Goal: Transaction & Acquisition: Purchase product/service

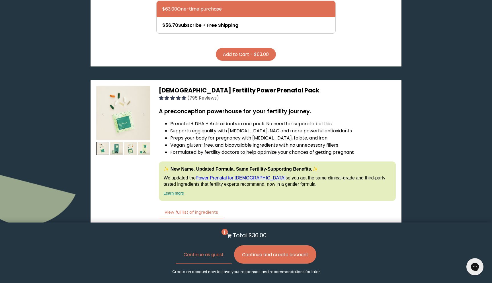
scroll to position [1413, 0]
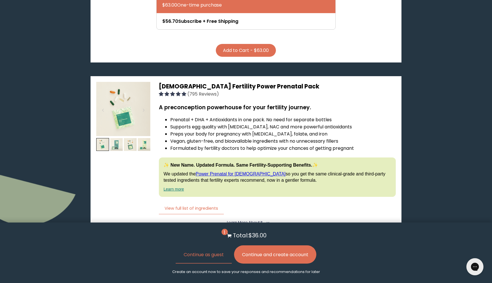
click at [117, 138] on img at bounding box center [116, 144] width 13 height 13
click at [110, 85] on img at bounding box center [123, 109] width 54 height 54
click at [122, 83] on img at bounding box center [123, 109] width 54 height 54
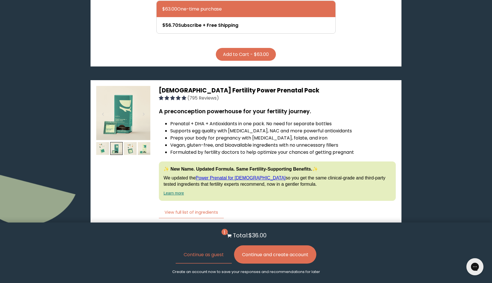
scroll to position [1410, 0]
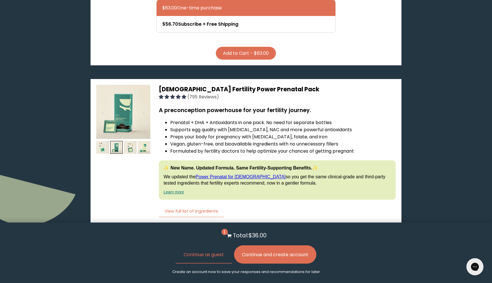
click at [118, 93] on img at bounding box center [123, 112] width 54 height 54
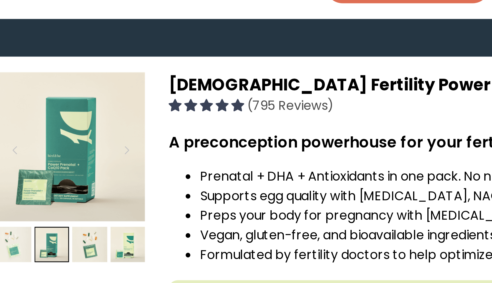
click at [106, 141] on img at bounding box center [102, 147] width 13 height 13
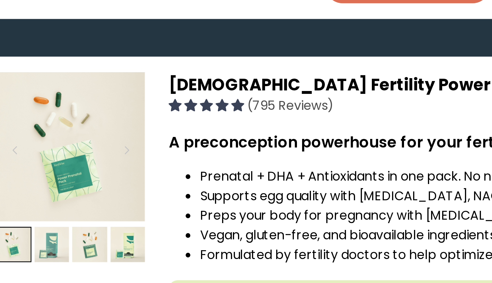
click at [115, 141] on img at bounding box center [116, 147] width 13 height 13
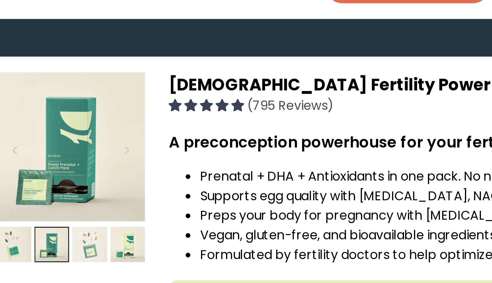
click at [129, 141] on img at bounding box center [130, 147] width 13 height 13
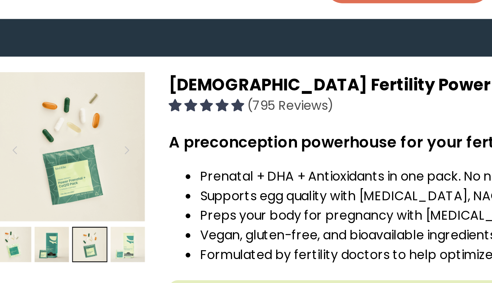
click at [142, 141] on img at bounding box center [144, 147] width 13 height 13
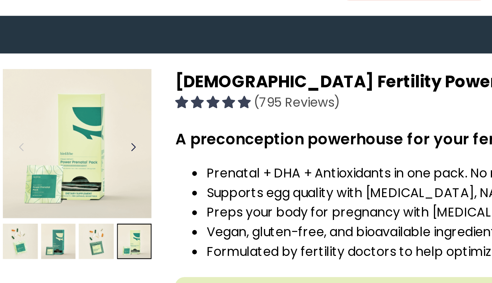
click at [144, 107] on div at bounding box center [144, 113] width 8 height 13
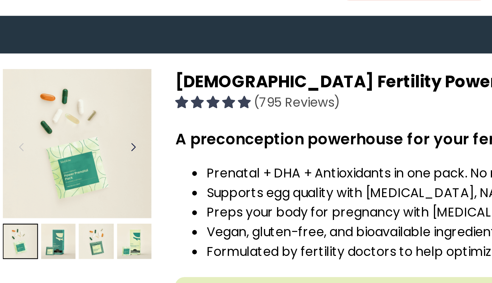
click at [144, 107] on div at bounding box center [144, 113] width 8 height 13
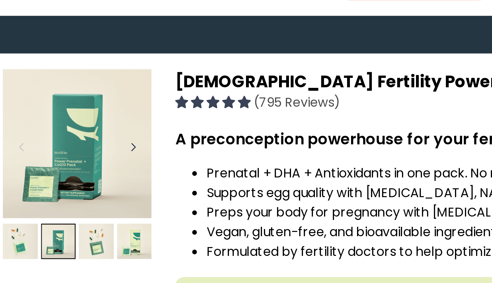
click at [144, 107] on div at bounding box center [144, 113] width 8 height 13
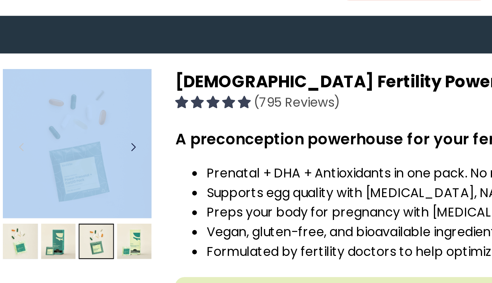
click at [144, 107] on div at bounding box center [144, 113] width 8 height 13
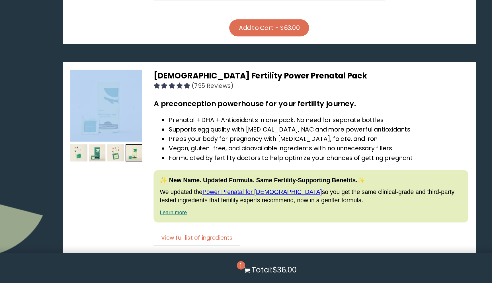
click at [208, 205] on button "View full list of ingredients" at bounding box center [191, 211] width 65 height 12
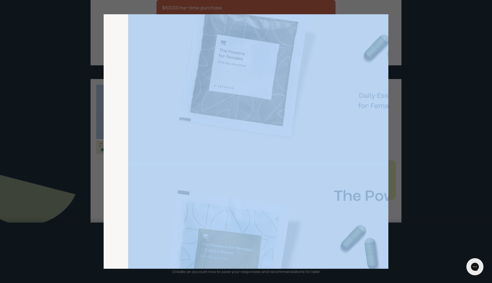
scroll to position [77, 0]
click at [325, 156] on img at bounding box center [419, 66] width 583 height 189
drag, startPoint x: 325, startPoint y: 156, endPoint x: 183, endPoint y: 138, distance: 142.6
click at [183, 138] on img at bounding box center [419, 66] width 583 height 189
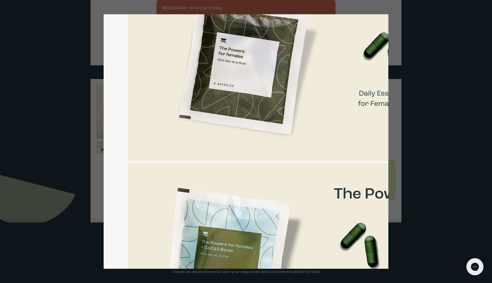
click at [123, 137] on div "List of ingredients ✖ Vitamin A (as [MEDICAL_DATA]) 540 mcg RAE Daily Value: 72…" at bounding box center [246, 141] width 285 height 254
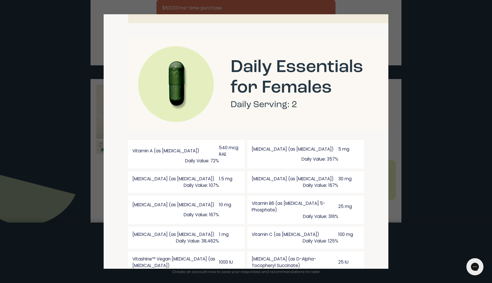
scroll to position [410, 0]
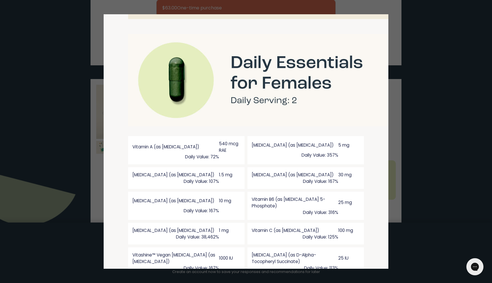
click at [417, 124] on div at bounding box center [246, 141] width 492 height 283
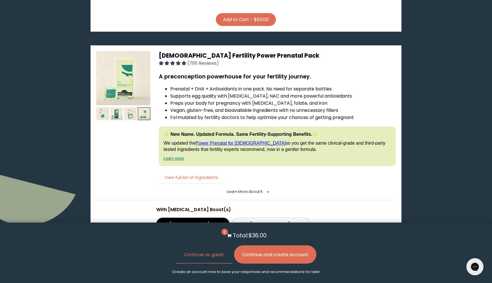
scroll to position [1443, 0]
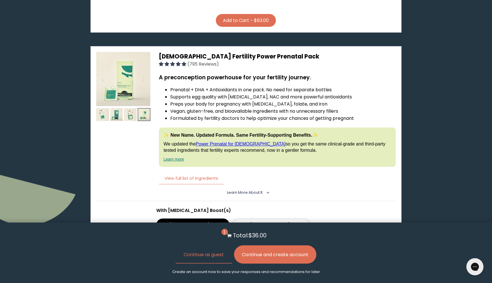
click at [124, 66] on img at bounding box center [123, 79] width 54 height 54
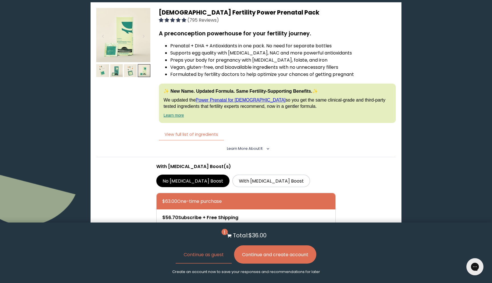
scroll to position [1488, 0]
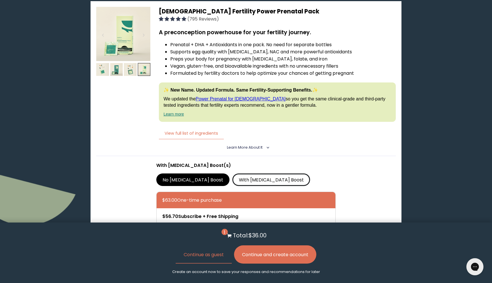
click at [232, 173] on label "With [MEDICAL_DATA] Boost" at bounding box center [271, 179] width 78 height 13
click at [0, 0] on input "With [MEDICAL_DATA] Boost" at bounding box center [0, 0] width 0 height 0
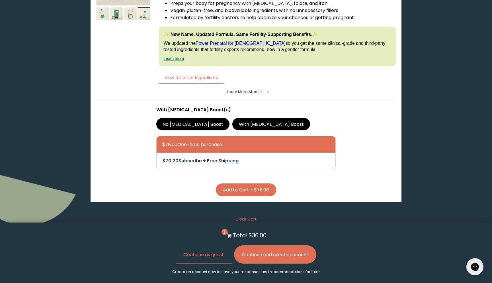
scroll to position [1543, 0]
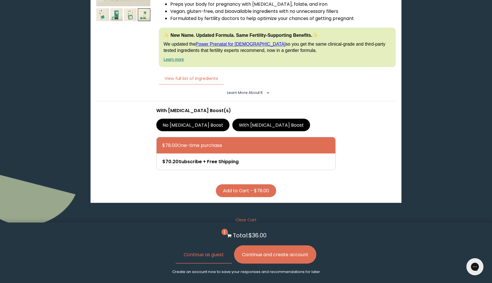
click at [258, 90] on span "Learn More About it" at bounding box center [245, 92] width 36 height 5
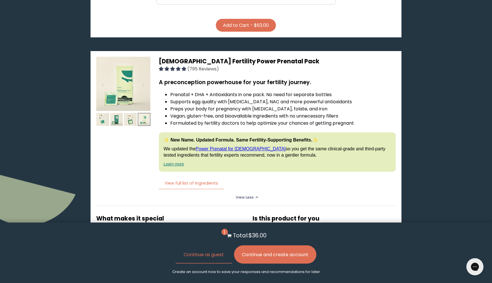
scroll to position [1437, 0]
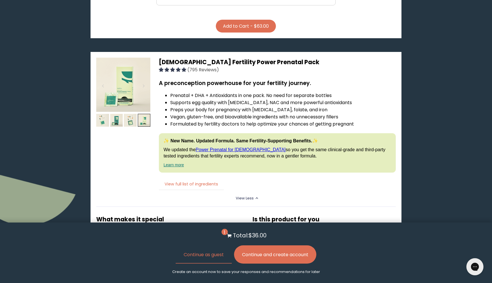
click at [197, 178] on button "View full list of ingredients" at bounding box center [191, 184] width 65 height 12
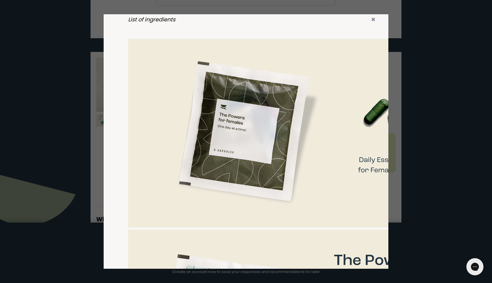
scroll to position [0, 0]
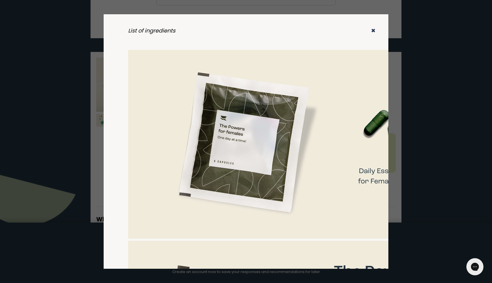
click at [374, 28] on icon "✖" at bounding box center [373, 31] width 5 height 8
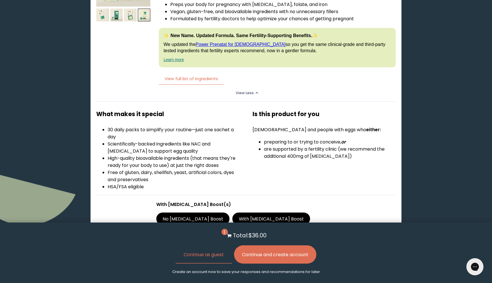
scroll to position [1549, 0]
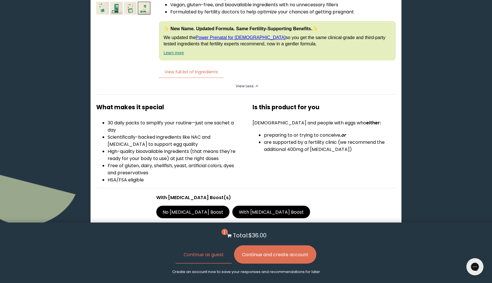
click at [173, 205] on label "No [MEDICAL_DATA] Boost" at bounding box center [193, 211] width 74 height 13
click at [0, 0] on input "No [MEDICAL_DATA] Boost" at bounding box center [0, 0] width 0 height 0
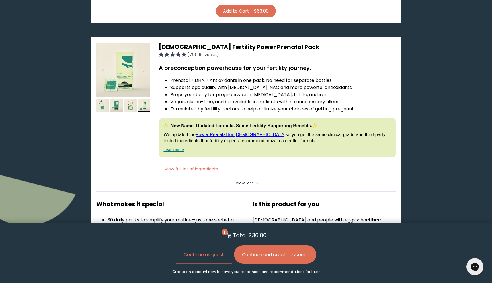
scroll to position [1426, 0]
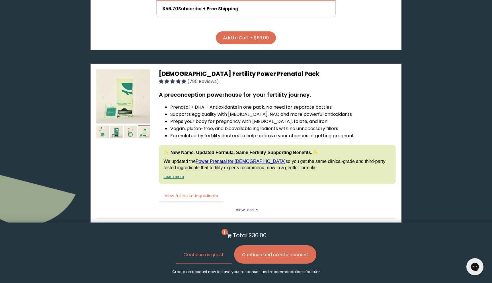
click at [191, 190] on button "View full list of ingredients" at bounding box center [191, 196] width 65 height 12
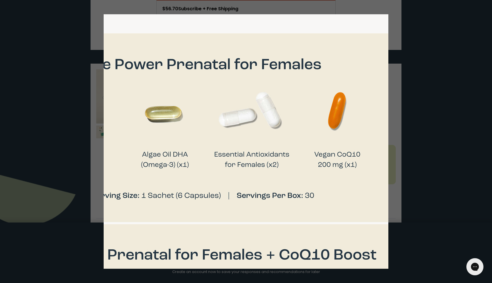
scroll to position [17, 312]
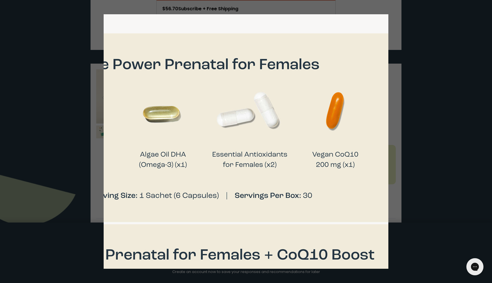
click at [401, 87] on div at bounding box center [246, 141] width 492 height 283
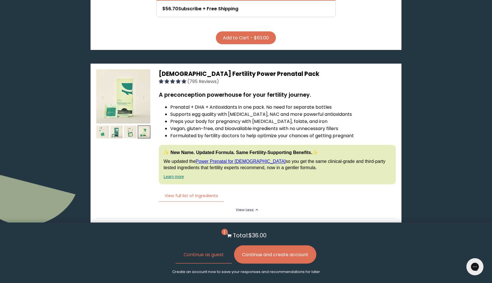
click at [209, 118] on li "Preps your body for pregnancy with [MEDICAL_DATA], folate, and iron" at bounding box center [282, 121] width 225 height 7
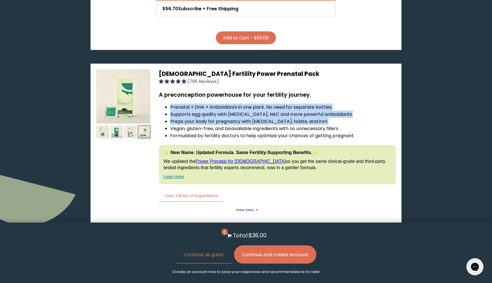
drag, startPoint x: 209, startPoint y: 96, endPoint x: 210, endPoint y: 78, distance: 17.5
click at [210, 103] on ul "Prenatal + DHA + Antioxidants in one pack. No need for separate bottles Support…" at bounding box center [277, 121] width 237 height 36
click at [210, 103] on li "Prenatal + DHA + Antioxidants in one pack. No need for separate bottles" at bounding box center [282, 106] width 225 height 7
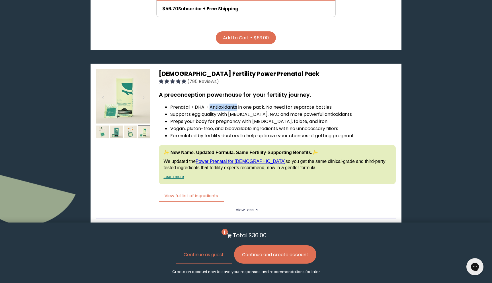
click at [210, 103] on li "Prenatal + DHA + Antioxidants in one pack. No need for separate bottles" at bounding box center [282, 106] width 225 height 7
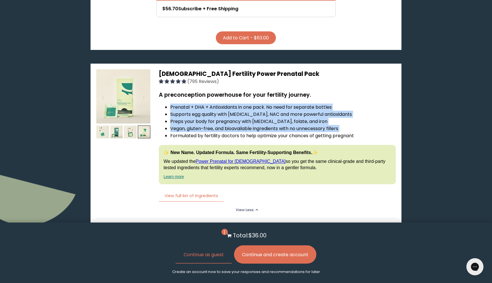
drag, startPoint x: 210, startPoint y: 78, endPoint x: 210, endPoint y: 98, distance: 19.7
click at [210, 103] on ul "Prenatal + DHA + Antioxidants in one pack. No need for separate bottles Support…" at bounding box center [277, 121] width 237 height 36
click at [210, 125] on li "Vegan, gluten-free, and bioavailable ingredients with no unnecessary fillers" at bounding box center [282, 128] width 225 height 7
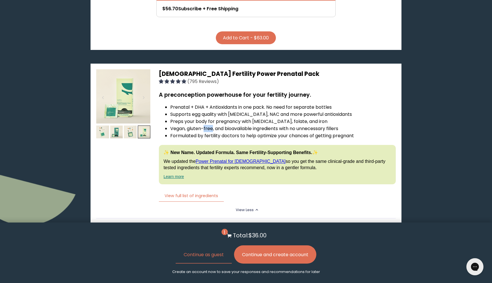
click at [210, 125] on li "Vegan, gluten-free, and bioavailable ingredients with no unnecessary fillers" at bounding box center [282, 128] width 225 height 7
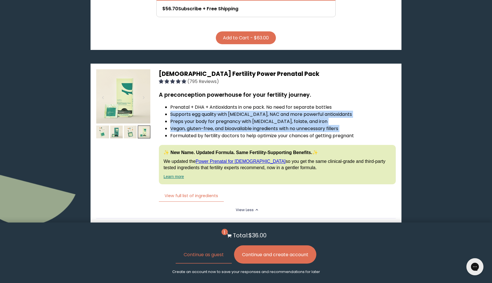
drag, startPoint x: 210, startPoint y: 98, endPoint x: 210, endPoint y: 85, distance: 13.4
click at [210, 103] on ul "Prenatal + DHA + Antioxidants in one pack. No need for separate bottles Support…" at bounding box center [277, 121] width 237 height 36
click at [210, 111] on li "Supports egg quality with [MEDICAL_DATA], NAC and more powerful antioxidants" at bounding box center [282, 114] width 225 height 7
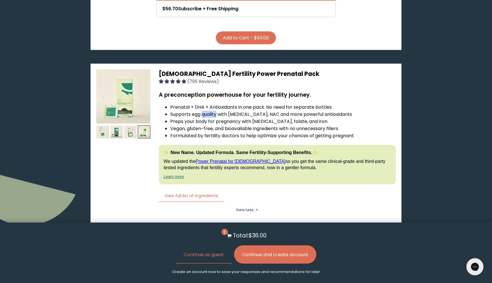
click at [210, 111] on li "Supports egg quality with [MEDICAL_DATA], NAC and more powerful antioxidants" at bounding box center [282, 114] width 225 height 7
click at [208, 111] on li "Supports egg quality with [MEDICAL_DATA], NAC and more powerful antioxidants" at bounding box center [282, 114] width 225 height 7
click at [207, 111] on li "Supports egg quality with [MEDICAL_DATA], NAC and more powerful antioxidants" at bounding box center [282, 114] width 225 height 7
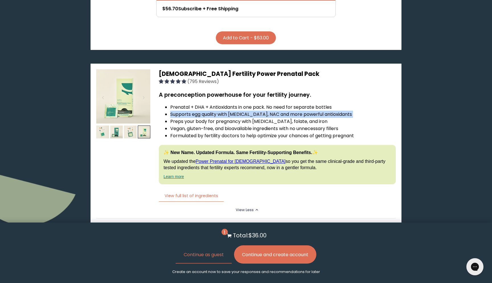
click at [207, 111] on li "Supports egg quality with [MEDICAL_DATA], NAC and more powerful antioxidants" at bounding box center [282, 114] width 225 height 7
click at [197, 125] on li "Vegan, gluten-free, and bioavailable ingredients with no unnecessary fillers" at bounding box center [282, 128] width 225 height 7
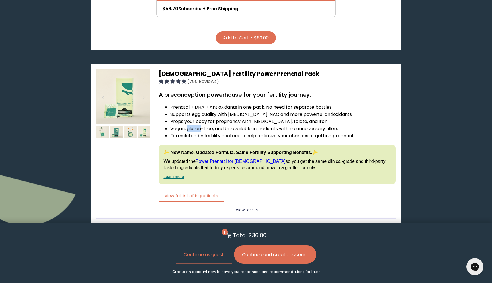
click at [197, 125] on li "Vegan, gluten-free, and bioavailable ingredients with no unnecessary fillers" at bounding box center [282, 128] width 225 height 7
click at [203, 113] on div "A preconception powerhouse for your fertility journey. Prenatal + DHA + Antioxi…" at bounding box center [277, 137] width 237 height 93
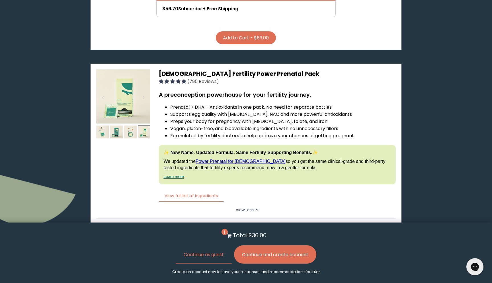
click at [210, 132] on li "Formulated by fertility doctors to help optimize your chances of getting pregna…" at bounding box center [282, 135] width 225 height 7
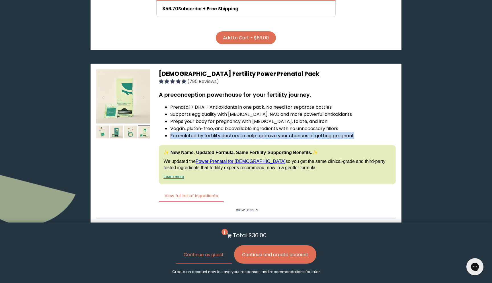
click at [210, 132] on li "Formulated by fertility doctors to help optimize your chances of getting pregna…" at bounding box center [282, 135] width 225 height 7
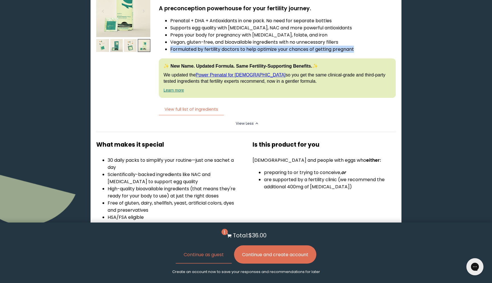
scroll to position [1513, 0]
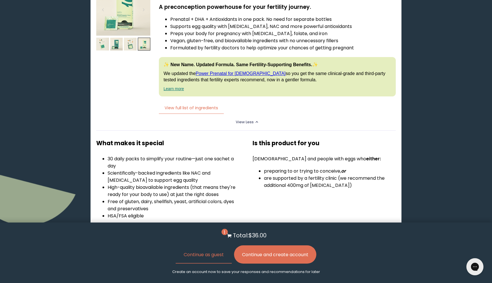
click at [151, 155] on li "30 daily packs to simplify your routine—just one sachet a day" at bounding box center [174, 162] width 132 height 14
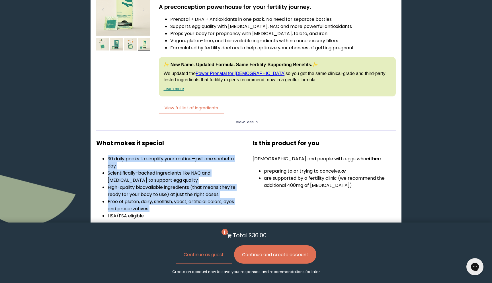
drag, startPoint x: 151, startPoint y: 131, endPoint x: 151, endPoint y: 176, distance: 45.0
click at [151, 176] on ul "30 daily packs to simplify your routine—just one sachet a day Scientifically-ba…" at bounding box center [167, 187] width 143 height 64
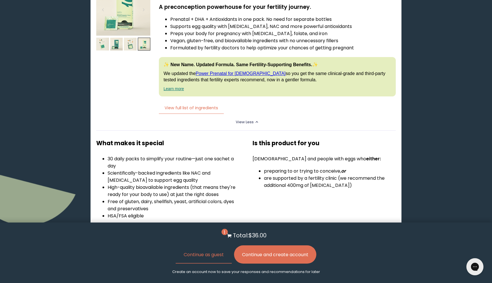
click at [148, 130] on div "What makes it special 30 daily packs to simplify your routine—just one sachet a…" at bounding box center [167, 176] width 143 height 93
click at [145, 169] on li "Scientifically-backed ingredients like NAC and [MEDICAL_DATA] to support egg qu…" at bounding box center [174, 176] width 132 height 14
click at [312, 174] on li "are supported by a fertility clinic (we recommend the additional 400mg of [MEDI…" at bounding box center [330, 181] width 132 height 14
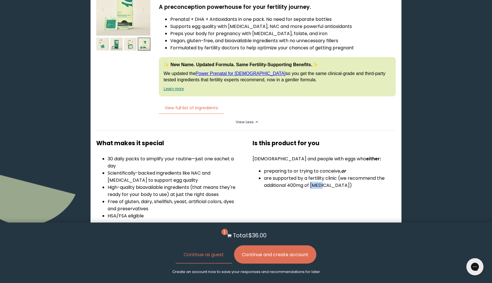
click at [312, 174] on li "are supported by a fertility clinic (we recommend the additional 400mg of [MEDI…" at bounding box center [330, 181] width 132 height 14
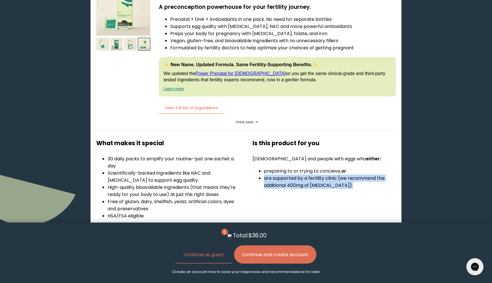
click at [312, 174] on li "are supported by a fertility clinic (we recommend the additional 400mg of [MEDI…" at bounding box center [330, 181] width 132 height 14
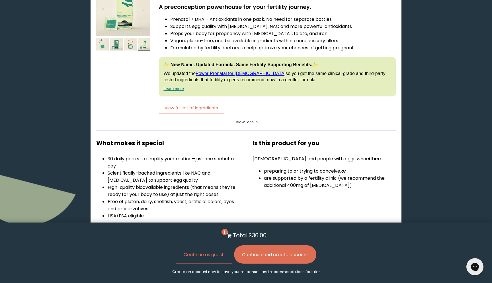
click at [318, 155] on p "[DEMOGRAPHIC_DATA] and people with eggs who either:" at bounding box center [324, 158] width 143 height 7
click at [323, 167] on li "preparing to or trying to conceive, or" at bounding box center [330, 170] width 132 height 7
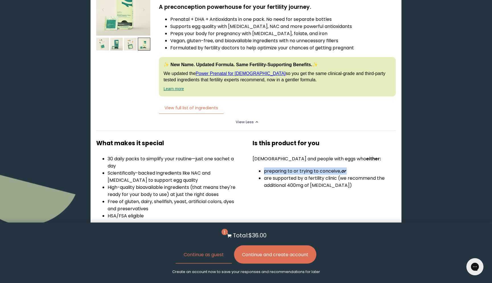
click at [323, 167] on li "preparing to or trying to conceive, or" at bounding box center [330, 170] width 132 height 7
click at [320, 174] on li "are supported by a fertility clinic (we recommend the additional 400mg of [MEDI…" at bounding box center [330, 181] width 132 height 14
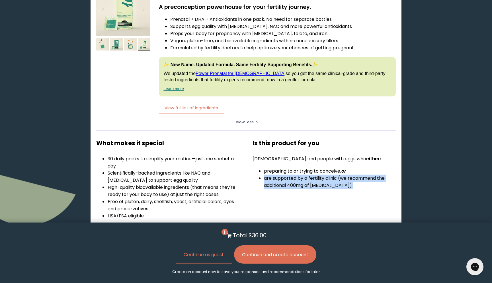
click at [320, 174] on li "are supported by a fertility clinic (we recommend the additional 400mg of [MEDI…" at bounding box center [330, 181] width 132 height 14
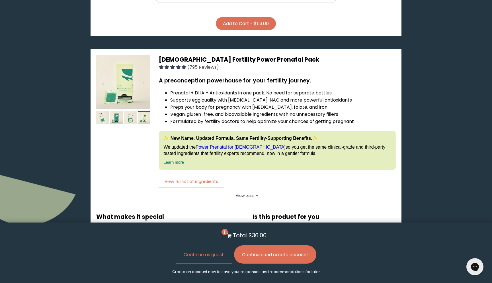
scroll to position [1415, 0]
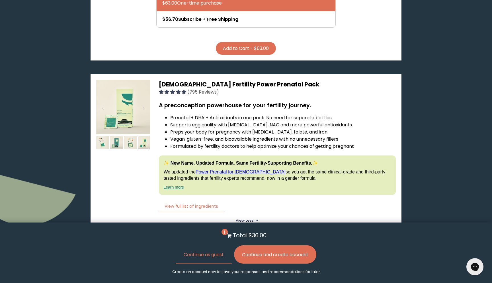
click at [187, 121] on li "Supports egg quality with [MEDICAL_DATA], NAC and more powerful antioxidants" at bounding box center [282, 124] width 225 height 7
click at [191, 200] on button "View full list of ingredients" at bounding box center [191, 206] width 65 height 12
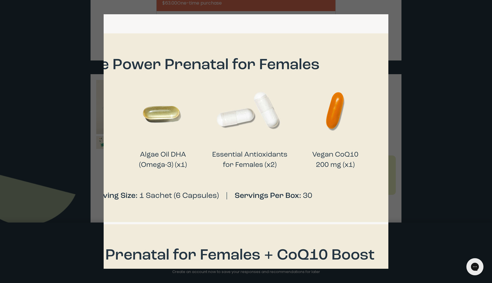
scroll to position [17, 323]
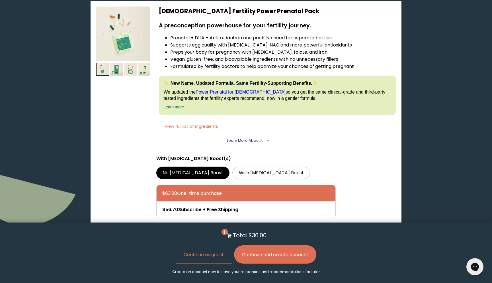
scroll to position [1370, 0]
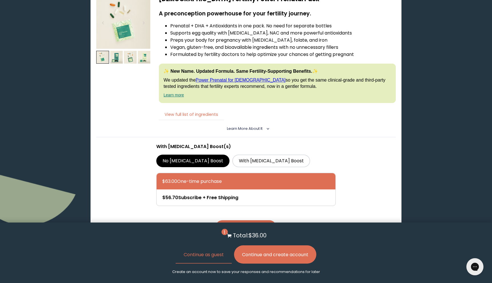
click at [203, 109] on button "View full list of ingredients" at bounding box center [191, 115] width 65 height 12
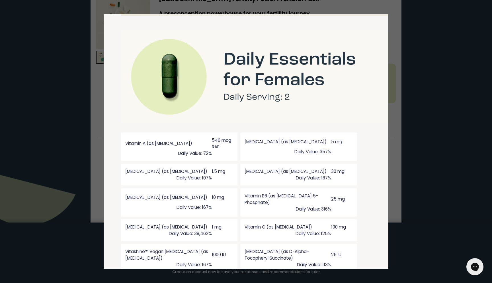
scroll to position [414, 7]
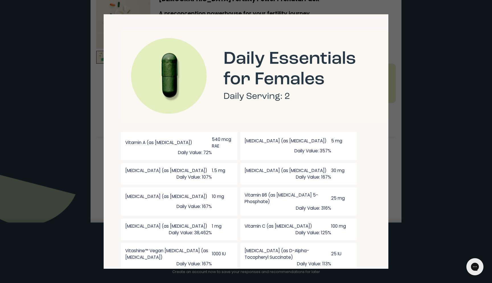
click at [261, 157] on div "[MEDICAL_DATA] (as [MEDICAL_DATA]) 5 mg Daily Value: 357%" at bounding box center [298, 146] width 117 height 28
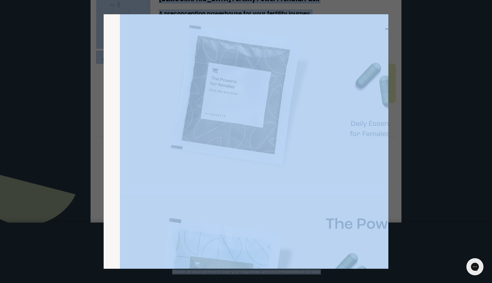
scroll to position [39, 8]
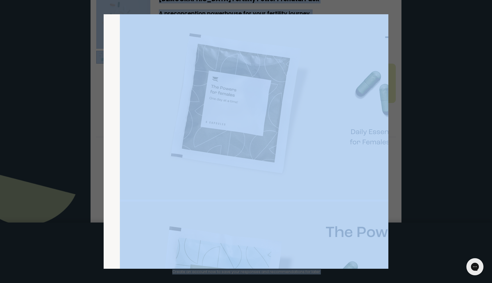
click at [260, 154] on img at bounding box center [411, 105] width 583 height 189
click at [354, 113] on img at bounding box center [411, 105] width 583 height 189
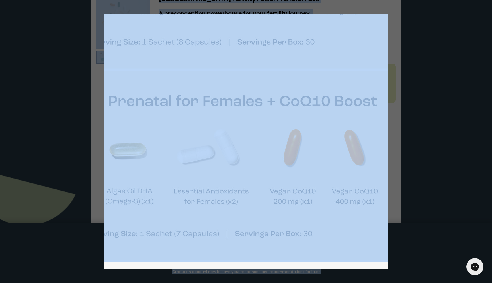
scroll to position [170, 323]
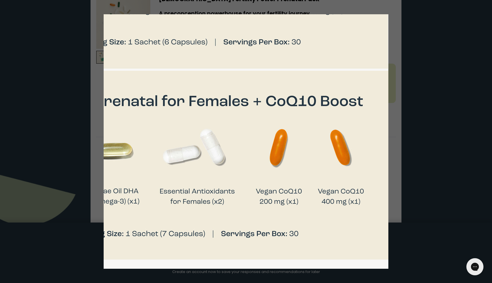
click at [394, 62] on div at bounding box center [246, 141] width 492 height 283
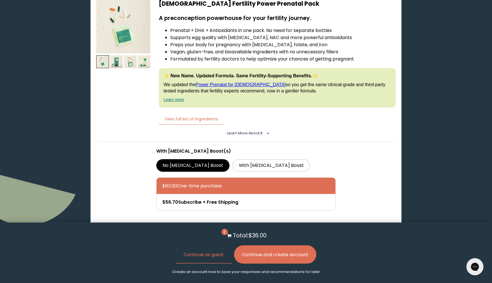
scroll to position [1361, 0]
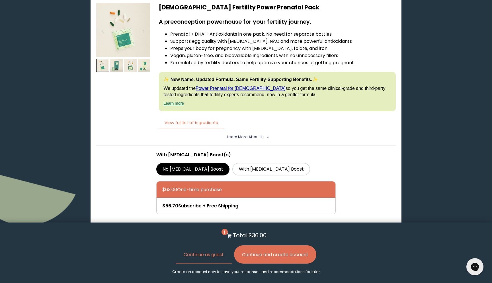
click at [264, 228] on button "Add to Cart - $63.00" at bounding box center [246, 234] width 60 height 13
click at [240, 234] on p "Total: $99.00" at bounding box center [250, 235] width 34 height 9
click at [264, 253] on button "Continue and create account" at bounding box center [275, 254] width 82 height 18
